Goal: Task Accomplishment & Management: Manage account settings

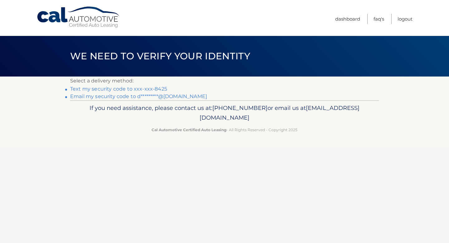
click at [141, 89] on link "Text my security code to xxx-xxx-8425" at bounding box center [118, 89] width 97 height 6
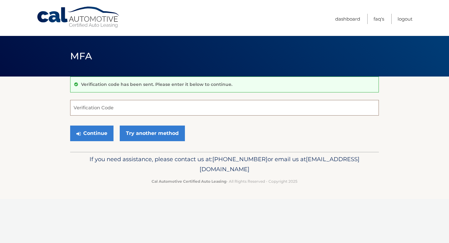
click at [119, 109] on input "Verification Code" at bounding box center [224, 108] width 309 height 16
type input "691212"
click at [84, 128] on button "Continue" at bounding box center [91, 133] width 43 height 16
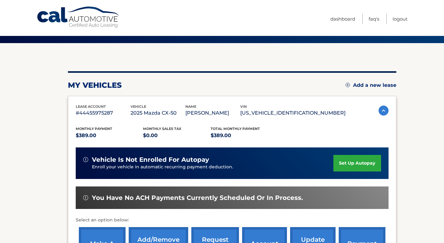
scroll to position [47, 0]
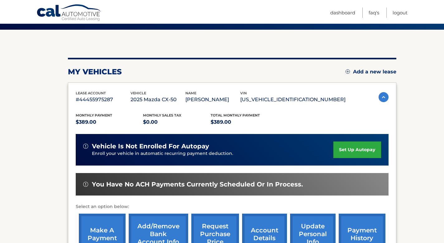
click at [344, 148] on link "set up autopay" at bounding box center [357, 149] width 47 height 17
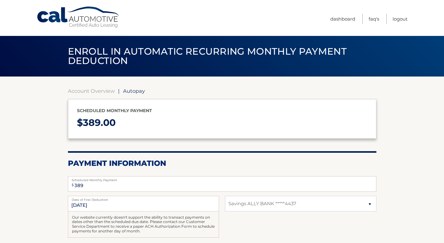
select select "ZTc4NzgwMjEtZDZhZi00ZmExLTg1M2UtNWYyYjE3NjJmMWNh"
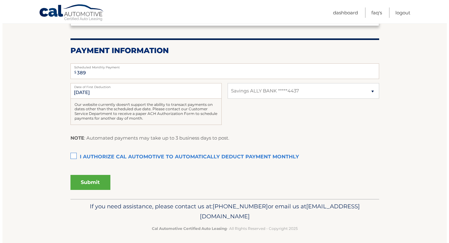
scroll to position [115, 0]
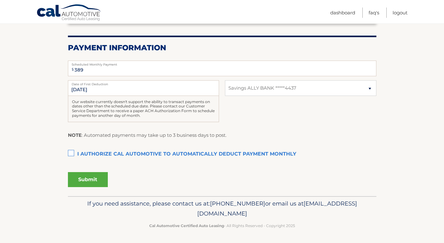
click at [70, 153] on label "I authorize cal automotive to automatically deduct payment monthly This checkbo…" at bounding box center [222, 154] width 309 height 12
click at [0, 0] on input "I authorize cal automotive to automatically deduct payment monthly This checkbo…" at bounding box center [0, 0] width 0 height 0
click at [80, 181] on button "Submit" at bounding box center [88, 179] width 40 height 15
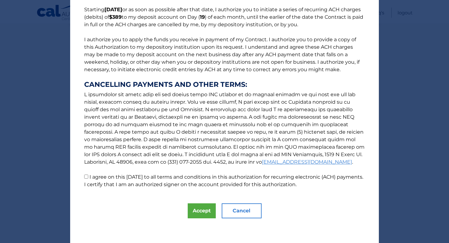
scroll to position [52, 0]
click at [201, 211] on button "Accept" at bounding box center [202, 210] width 28 height 15
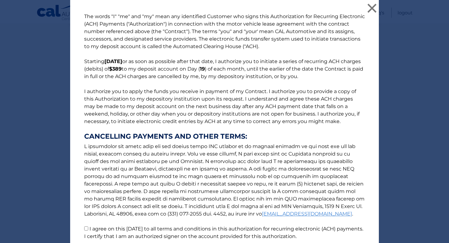
scroll to position [67, 0]
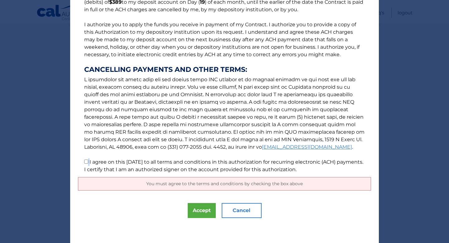
click at [86, 159] on p "The words "I" "me" and "my" mean any identified Customer who signs this Authori…" at bounding box center [224, 59] width 293 height 227
click at [85, 161] on input "I agree on this 10/12/2025 to all terms and conditions in this authorization fo…" at bounding box center [86, 161] width 4 height 4
checkbox input "true"
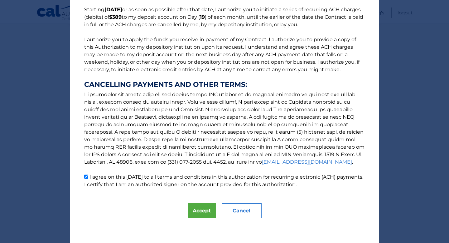
click at [214, 215] on div "The words "I" "me" and "my" mean any identified Customer who signs this Authori…" at bounding box center [224, 95] width 309 height 295
click at [207, 213] on button "Accept" at bounding box center [202, 210] width 28 height 15
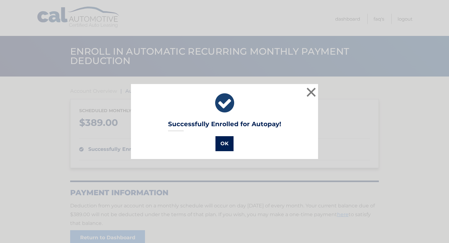
click at [220, 147] on button "OK" at bounding box center [225, 143] width 18 height 15
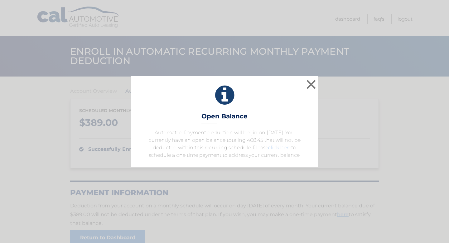
click at [287, 147] on link "click here" at bounding box center [279, 147] width 23 height 6
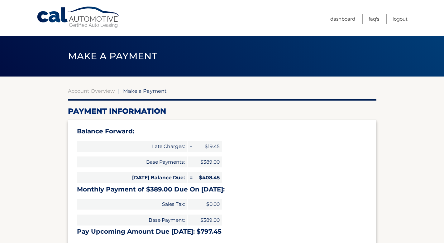
select select "ZTc4NzgwMjEtZDZhZi00ZmExLTg1M2UtNWYyYjE3NjJmMWNh"
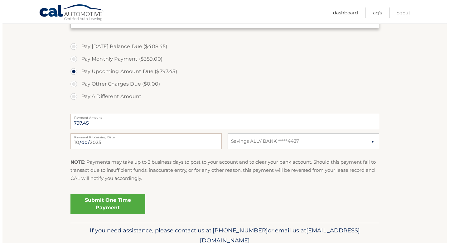
scroll to position [219, 0]
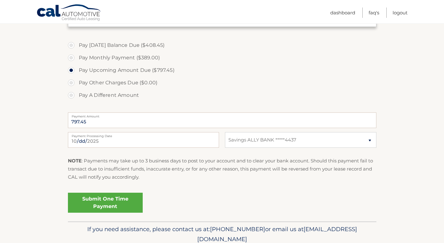
click at [110, 203] on link "Submit One Time Payment" at bounding box center [105, 202] width 75 height 20
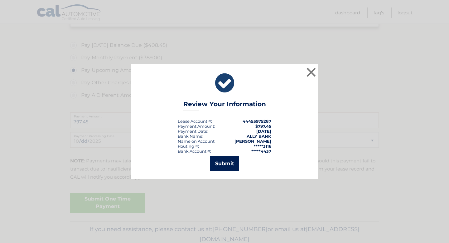
click at [222, 164] on button "Submit" at bounding box center [224, 163] width 29 height 15
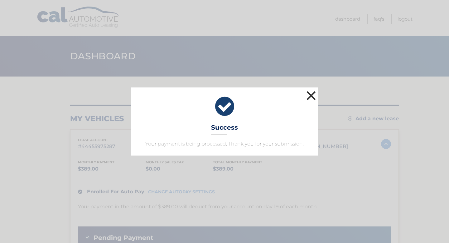
click at [311, 95] on button "×" at bounding box center [311, 95] width 12 height 12
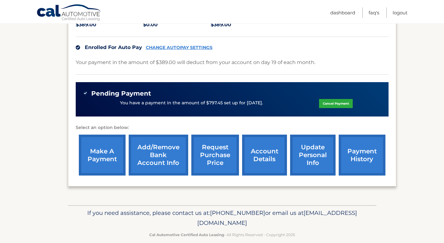
scroll to position [153, 0]
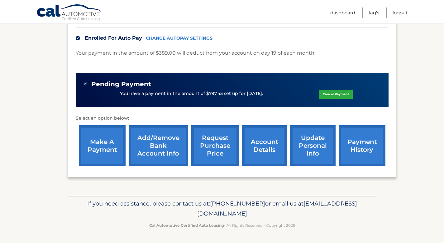
click at [231, 142] on link "request purchase price" at bounding box center [216, 145] width 48 height 41
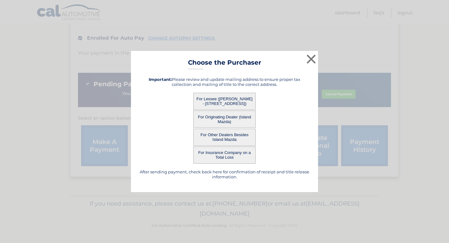
click at [235, 99] on button "For Lessee ([PERSON_NAME] - [STREET_ADDRESS])" at bounding box center [224, 101] width 62 height 17
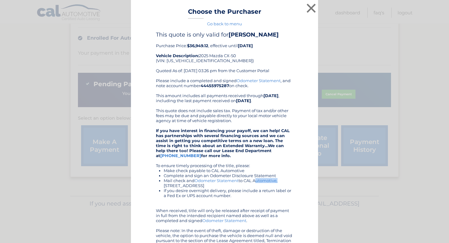
click at [252, 179] on li "Mail check and Odometer Statement to CAL Automotive, [STREET_ADDRESS]" at bounding box center [228, 183] width 129 height 10
click at [311, 9] on button "×" at bounding box center [311, 8] width 12 height 12
